Goal: Task Accomplishment & Management: Use online tool/utility

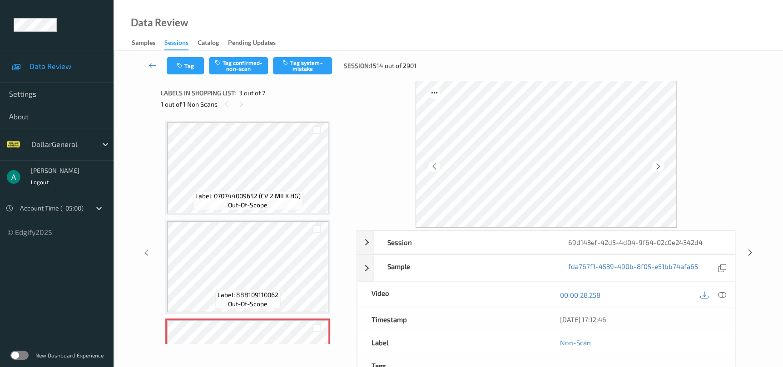
scroll to position [103, 0]
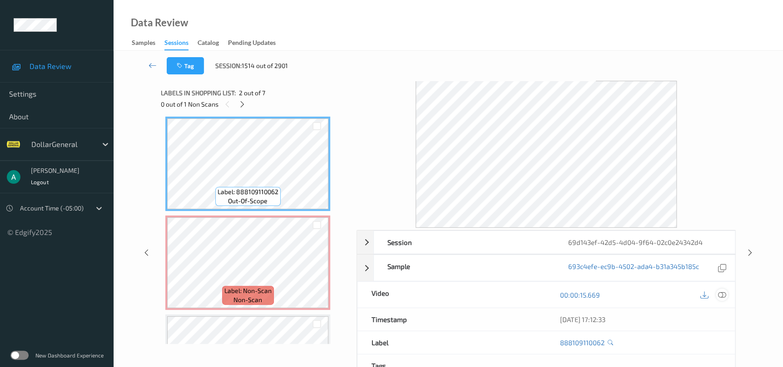
click at [716, 293] on div at bounding box center [722, 295] width 12 height 12
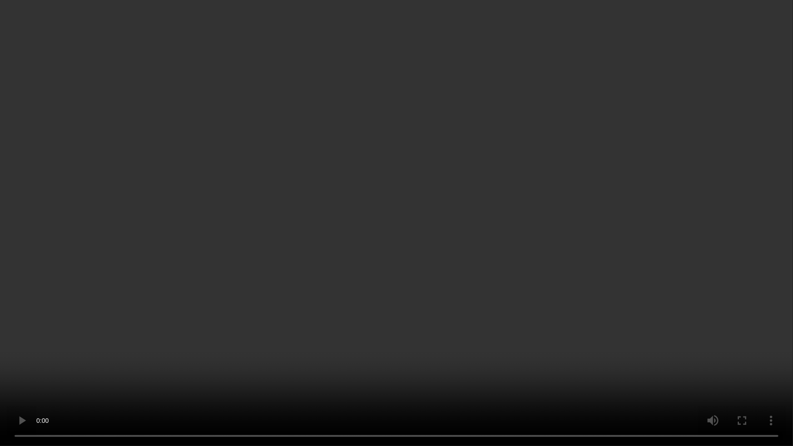
click at [272, 240] on video at bounding box center [396, 223] width 793 height 446
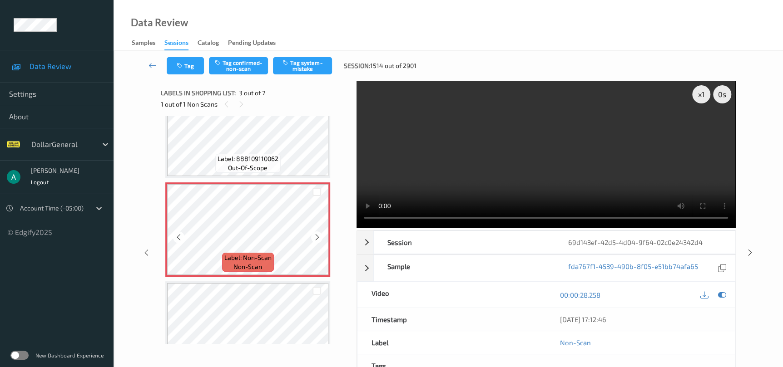
scroll to position [0, 0]
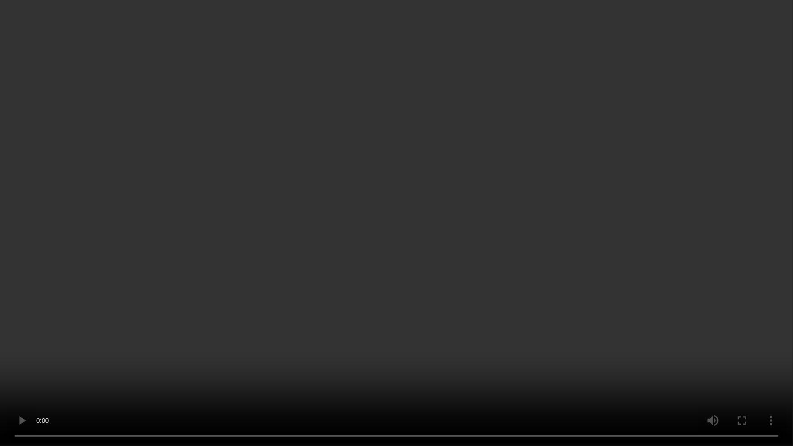
click at [349, 317] on video at bounding box center [396, 223] width 793 height 446
click at [286, 209] on video at bounding box center [396, 223] width 793 height 446
click at [409, 252] on video at bounding box center [396, 223] width 793 height 446
click at [427, 190] on video at bounding box center [396, 223] width 793 height 446
click at [279, 172] on video at bounding box center [396, 223] width 793 height 446
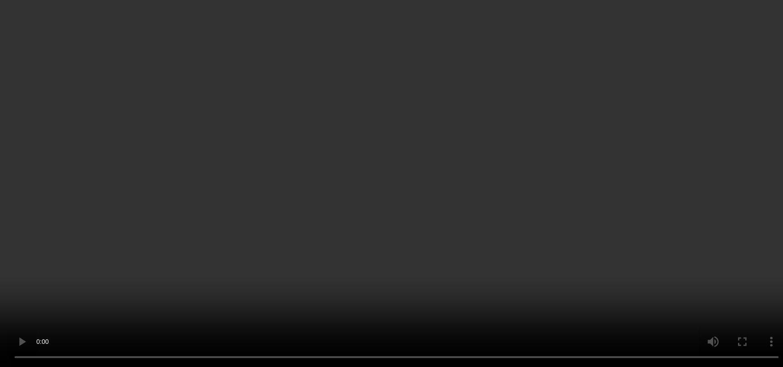
scroll to position [136, 0]
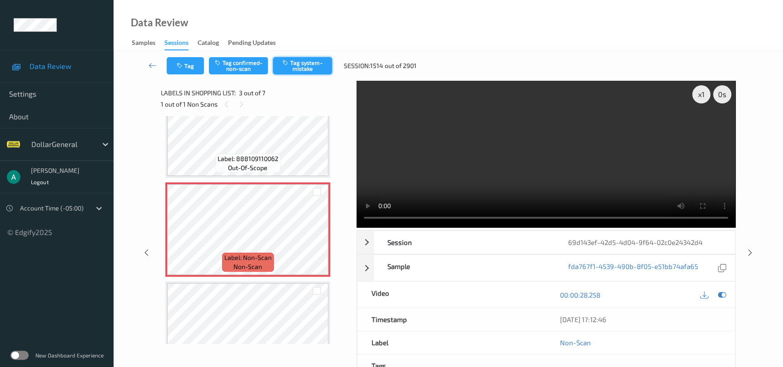
click at [314, 63] on button "Tag system-mistake" at bounding box center [302, 65] width 59 height 17
click at [746, 255] on icon at bounding box center [750, 253] width 8 height 8
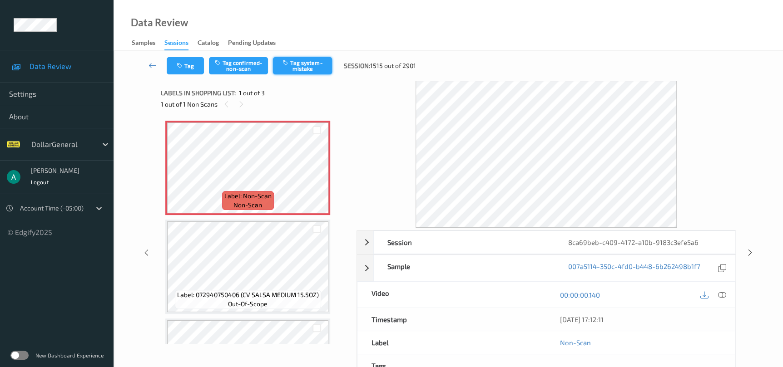
click at [307, 74] on button "Tag system-mistake" at bounding box center [302, 65] width 59 height 17
click at [752, 257] on div "Session 8ca69beb-c409-4172-a10b-9183c3efe5a6 Session ID 8ca69beb-c409-4172-a10b…" at bounding box center [448, 253] width 632 height 344
click at [747, 252] on icon at bounding box center [750, 253] width 8 height 8
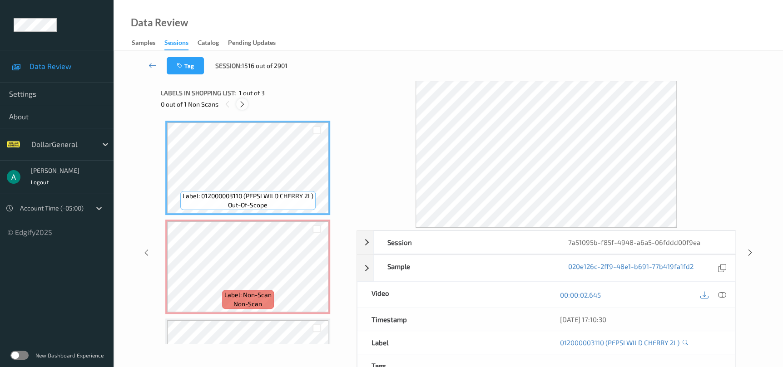
click at [244, 102] on icon at bounding box center [242, 104] width 8 height 8
click at [722, 295] on icon at bounding box center [721, 295] width 8 height 8
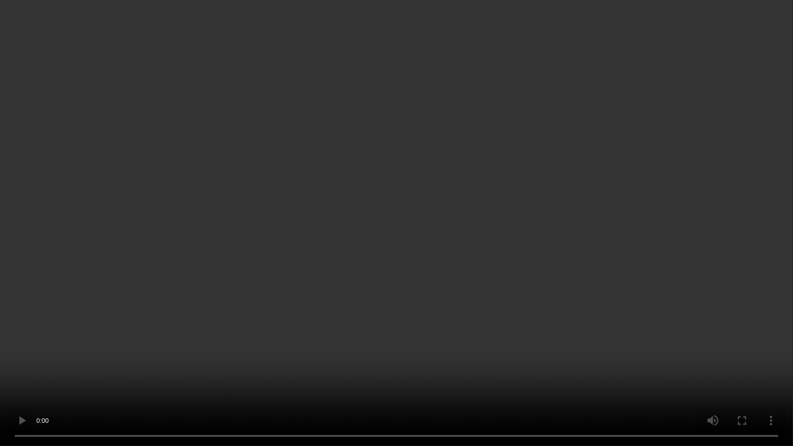
click at [406, 193] on video at bounding box center [396, 223] width 793 height 446
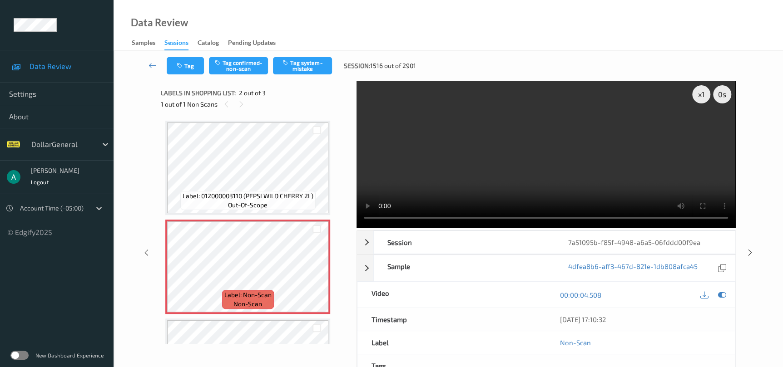
click at [454, 167] on video at bounding box center [545, 154] width 379 height 147
click at [250, 66] on button "Tag confirmed-non-scan" at bounding box center [238, 65] width 59 height 17
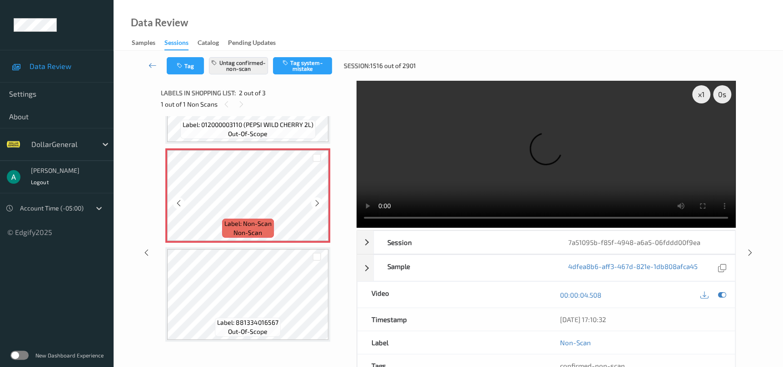
scroll to position [73, 0]
click at [306, 262] on div at bounding box center [317, 255] width 23 height 15
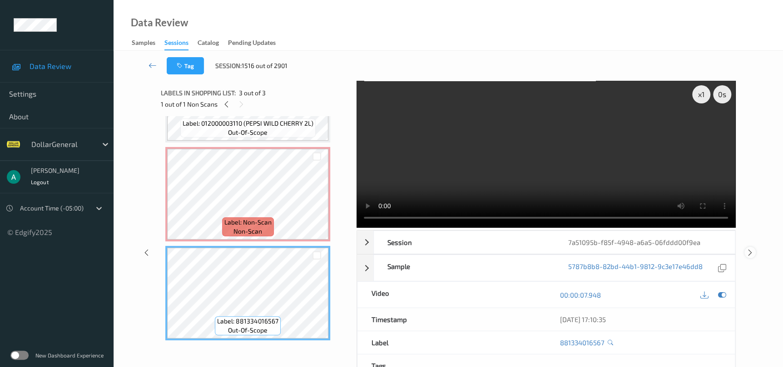
click at [753, 253] on icon at bounding box center [750, 253] width 8 height 8
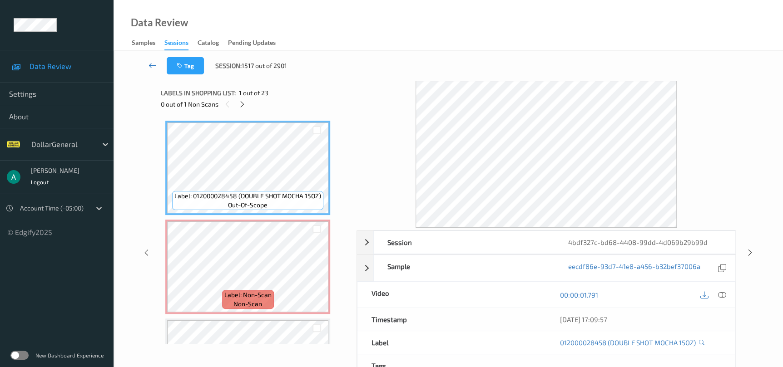
click at [150, 64] on icon at bounding box center [152, 65] width 8 height 9
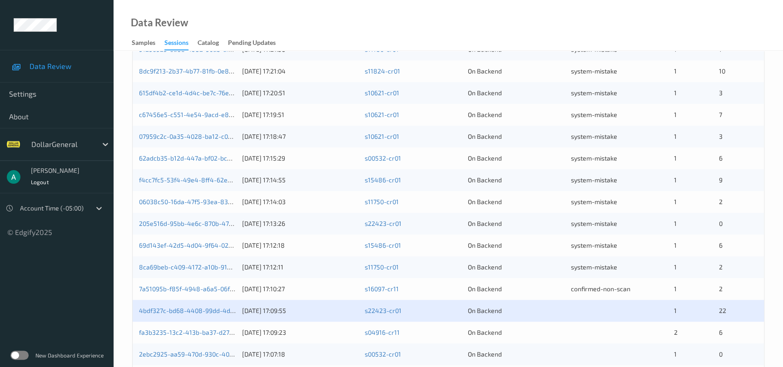
scroll to position [346, 0]
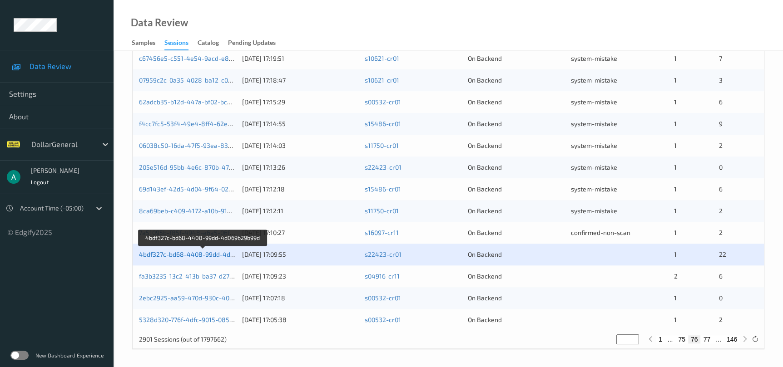
click at [218, 251] on link "4bdf327c-bd68-4408-99dd-4d069b29b99d" at bounding box center [203, 255] width 128 height 8
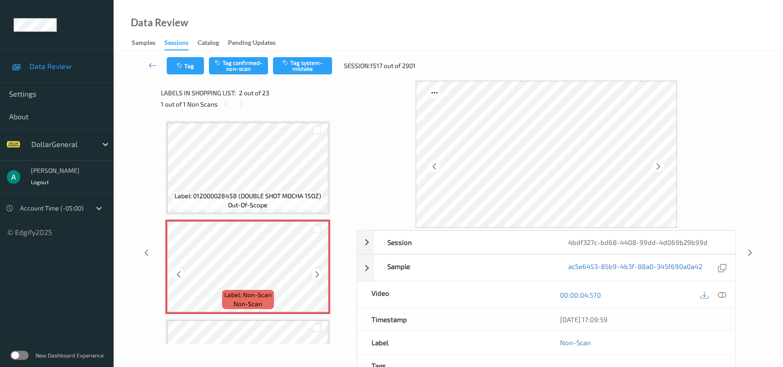
click at [312, 275] on div at bounding box center [316, 274] width 11 height 11
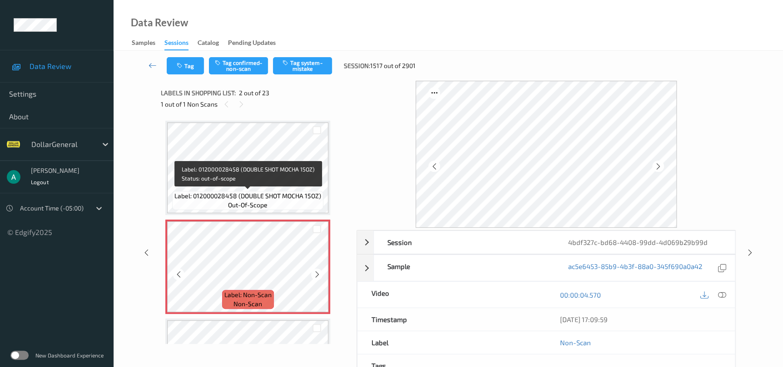
scroll to position [68, 0]
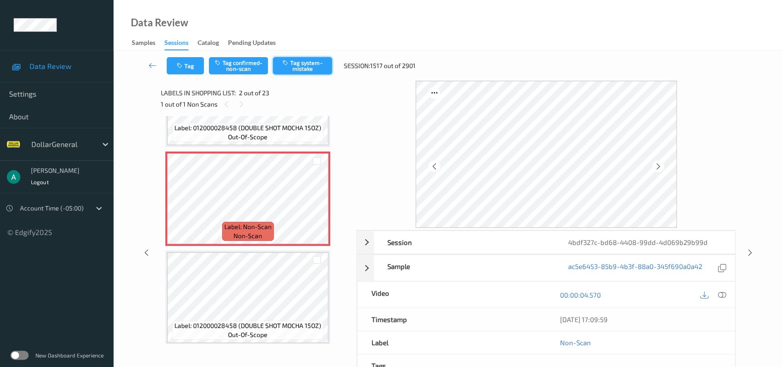
click at [285, 65] on icon "button" at bounding box center [286, 62] width 8 height 6
click at [749, 252] on icon at bounding box center [750, 253] width 8 height 8
